Goal: Task Accomplishment & Management: Use online tool/utility

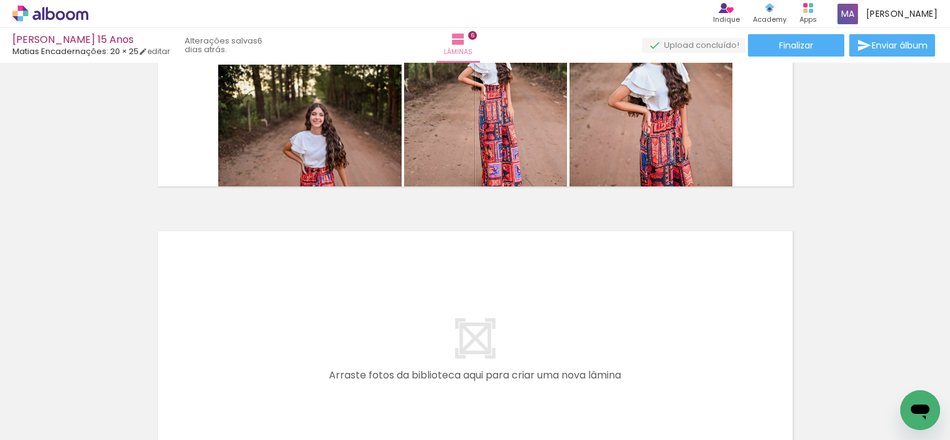
scroll to position [0, 339]
click at [34, 419] on span "Adicionar Fotos" at bounding box center [43, 424] width 37 height 14
click at [0, 0] on input "file" at bounding box center [0, 0] width 0 height 0
